Goal: Transaction & Acquisition: Purchase product/service

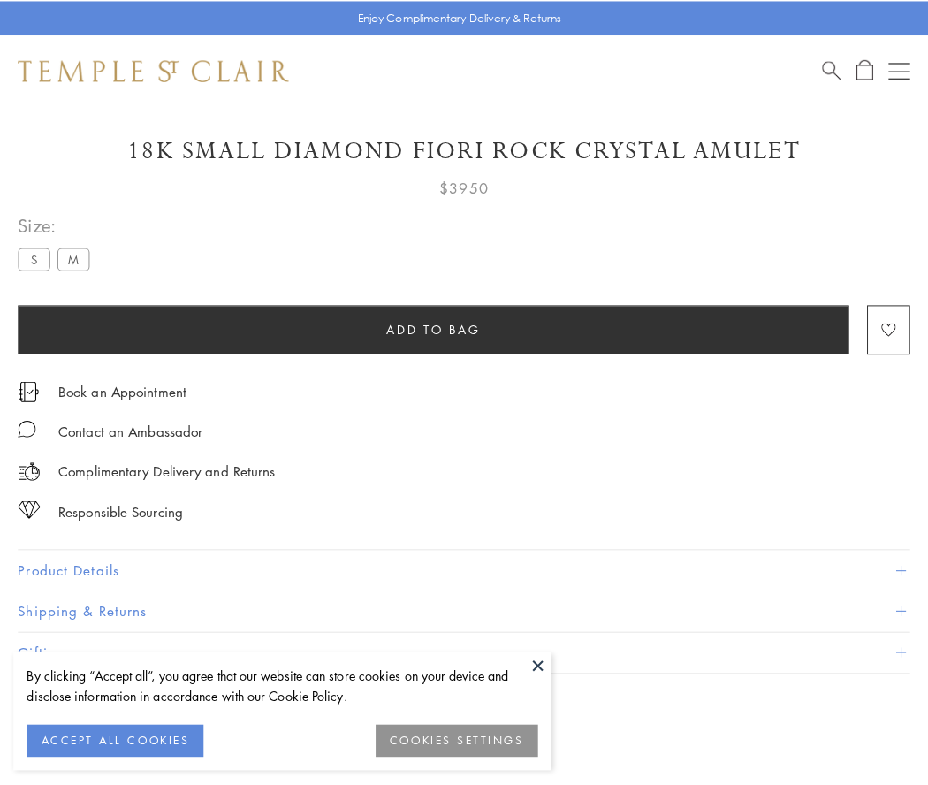
scroll to position [61, 0]
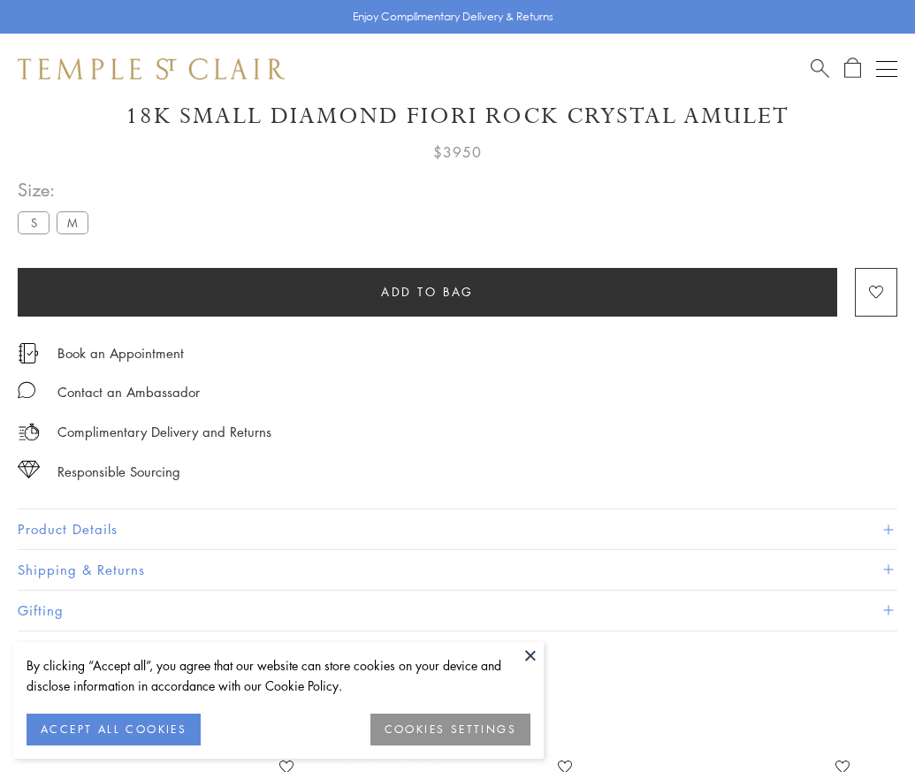
click at [427, 291] on span "Add to bag" at bounding box center [427, 291] width 93 height 19
